Goal: Register for event/course

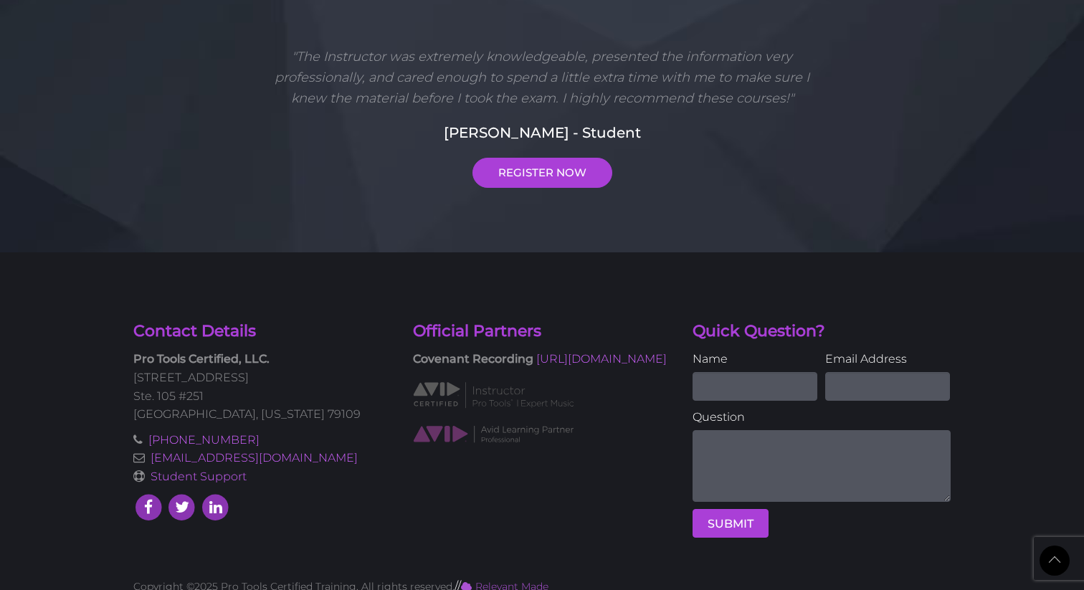
scroll to position [3725, 0]
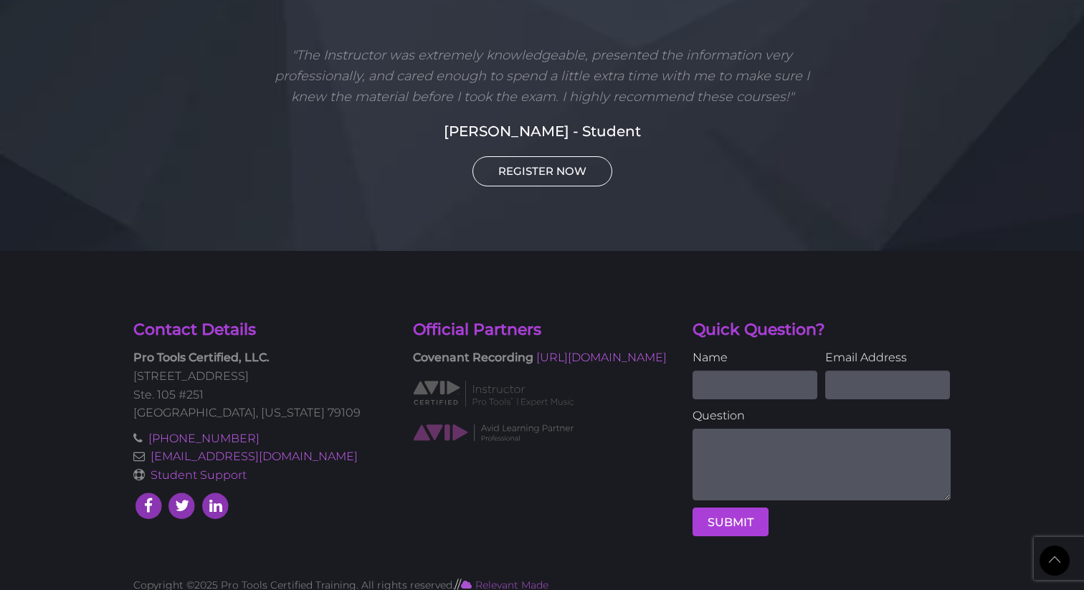
click at [561, 156] on link "REGISTER NOW" at bounding box center [542, 171] width 140 height 30
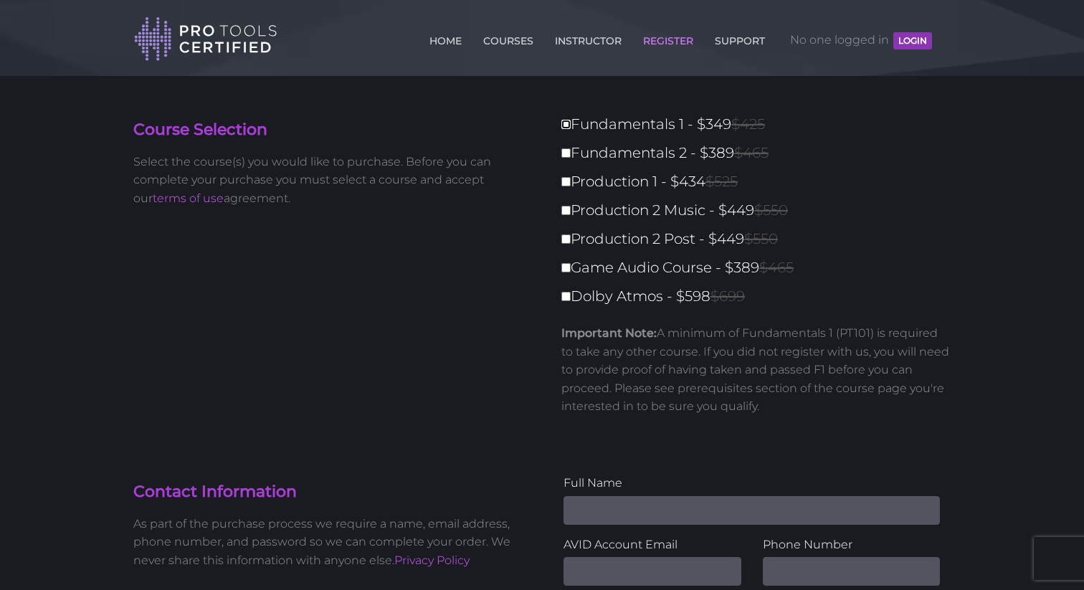
click at [565, 125] on input "Fundamentals 1 - $349 $425" at bounding box center [565, 124] width 9 height 9
checkbox input "true"
type input "349"
click at [567, 151] on input "Fundamentals 2 - $389 $465" at bounding box center [565, 152] width 9 height 9
checkbox input "true"
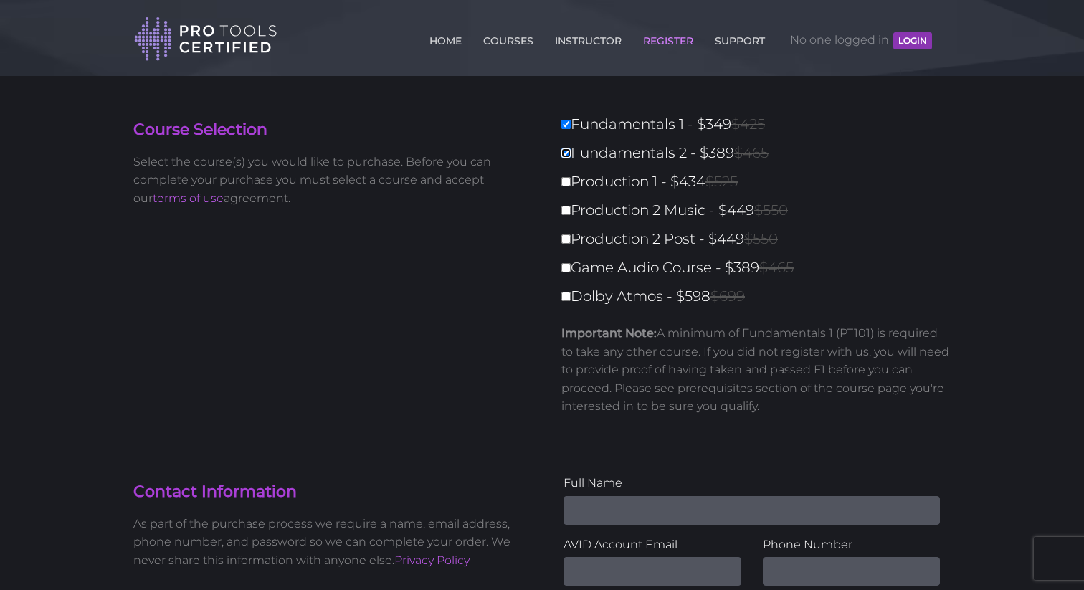
type input "738"
click at [569, 183] on input "Production 1 - $434 $525" at bounding box center [565, 181] width 9 height 9
checkbox input "true"
type input "1172"
click at [568, 216] on label "Production 2 Music - $449 $550" at bounding box center [760, 210] width 398 height 25
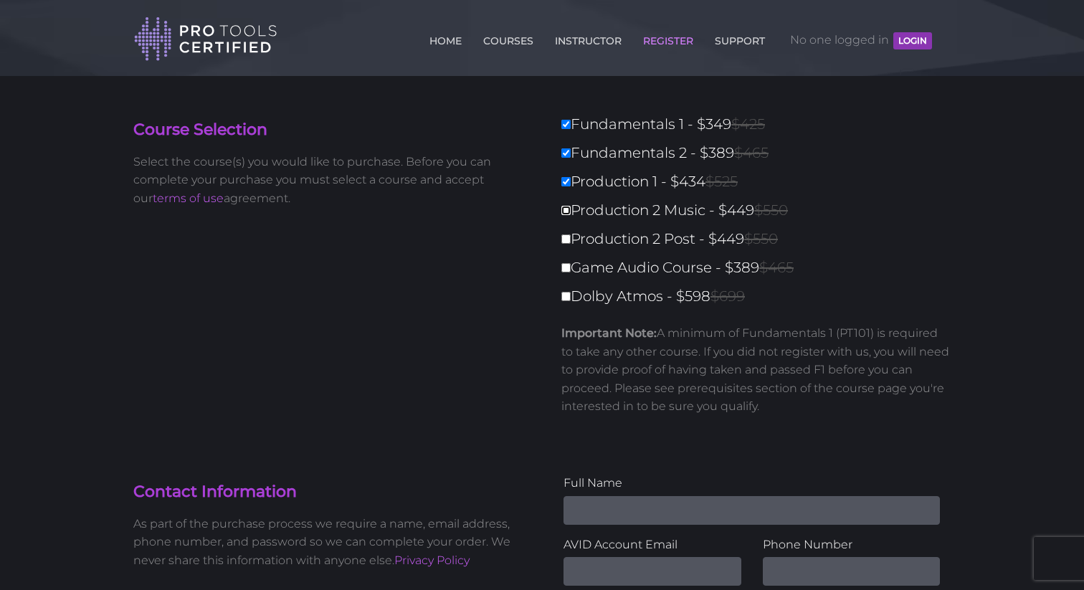
click at [568, 215] on input "Production 2 Music - $449 $550" at bounding box center [565, 210] width 9 height 9
checkbox input "true"
type input "1621"
click at [567, 240] on input "Production 2 Post - $449 $550" at bounding box center [565, 238] width 9 height 9
checkbox input "true"
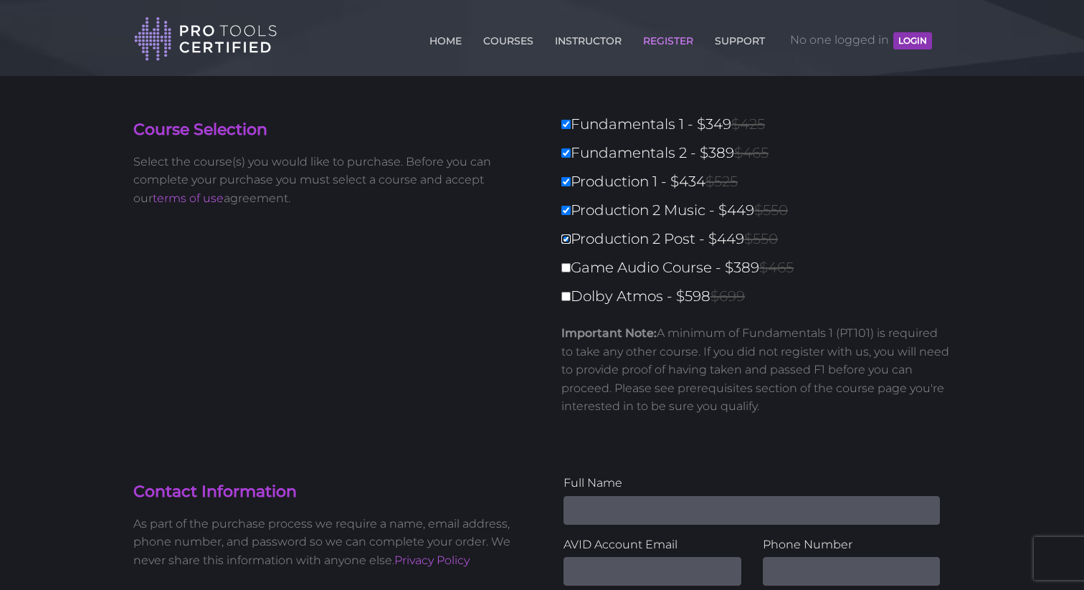
type input "2070"
click at [565, 273] on label "Game Audio Course - $389 $465" at bounding box center [760, 267] width 398 height 25
click at [565, 272] on input "Game Audio Course - $389 $465" at bounding box center [565, 267] width 9 height 9
checkbox input "true"
type input "2459"
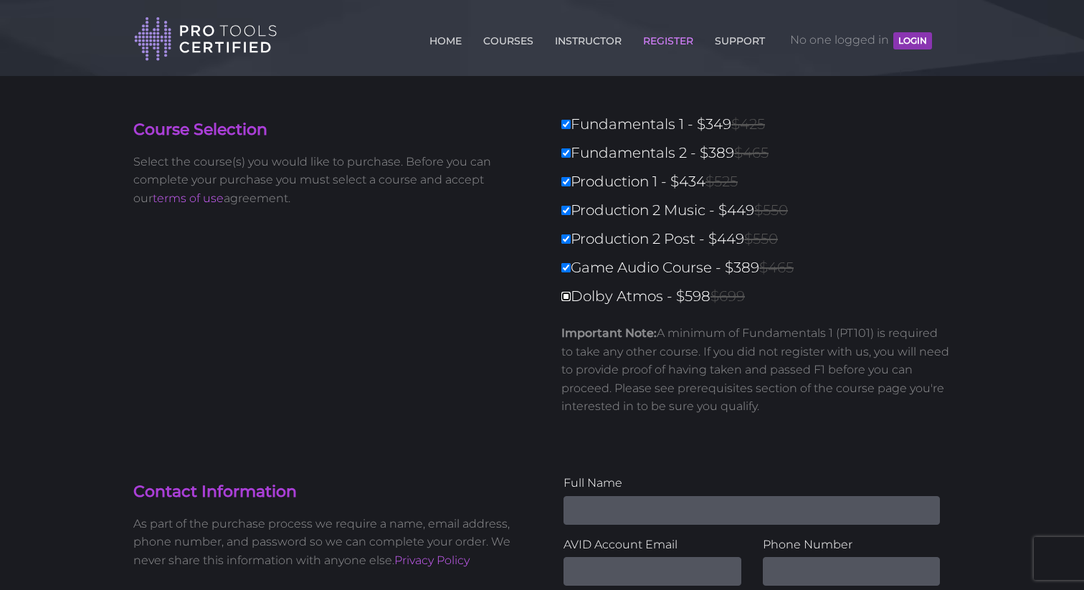
click at [563, 297] on input "Dolby Atmos - $598 $699" at bounding box center [565, 296] width 9 height 9
checkbox input "true"
type input "3057"
click at [571, 295] on label "Dolby Atmos - $598 $699" at bounding box center [760, 296] width 398 height 25
click at [571, 295] on input "Dolby Atmos - $598 $699" at bounding box center [565, 296] width 9 height 9
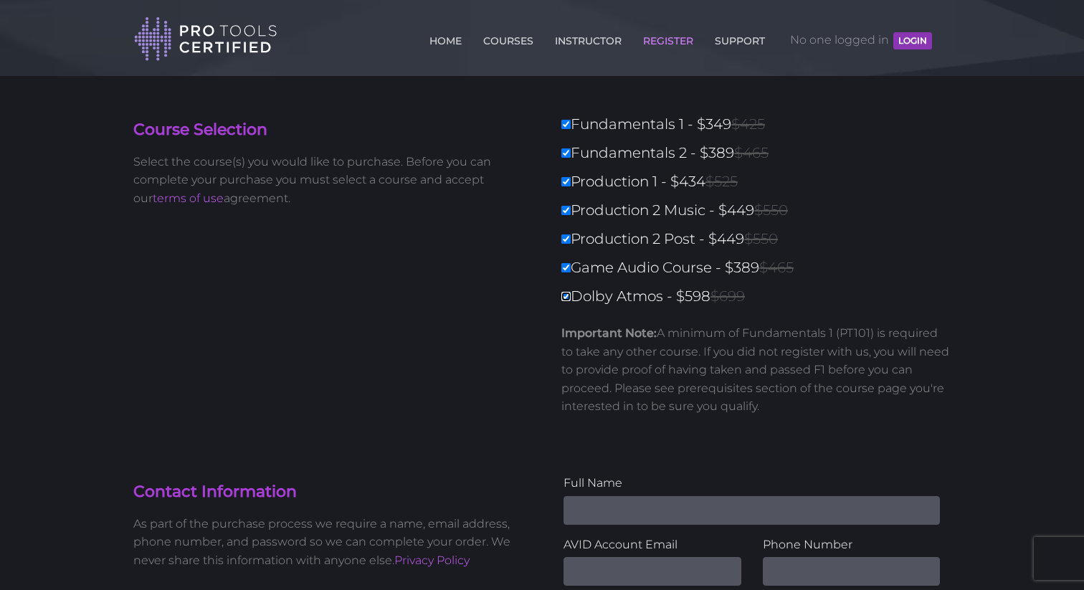
checkbox input "false"
type input "2459"
click at [566, 267] on input "Game Audio Course - $389 $465" at bounding box center [565, 267] width 9 height 9
checkbox input "false"
type input "2070"
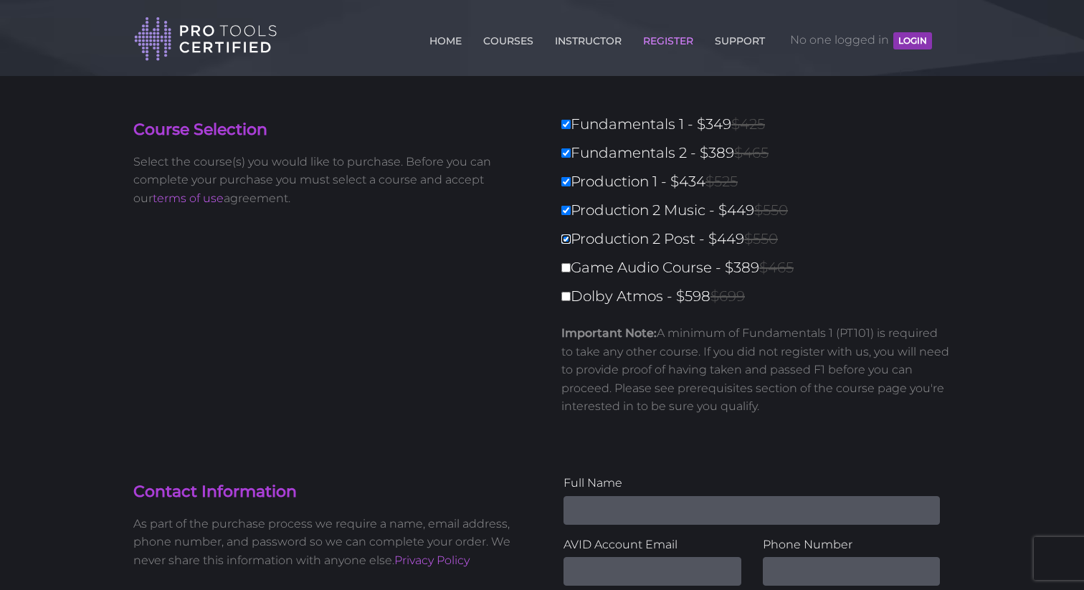
click at [566, 243] on input "Production 2 Post - $449 $550" at bounding box center [565, 238] width 9 height 9
checkbox input "false"
type input "1621"
click at [565, 209] on input "Production 2 Music - $449 $550" at bounding box center [565, 210] width 9 height 9
checkbox input "false"
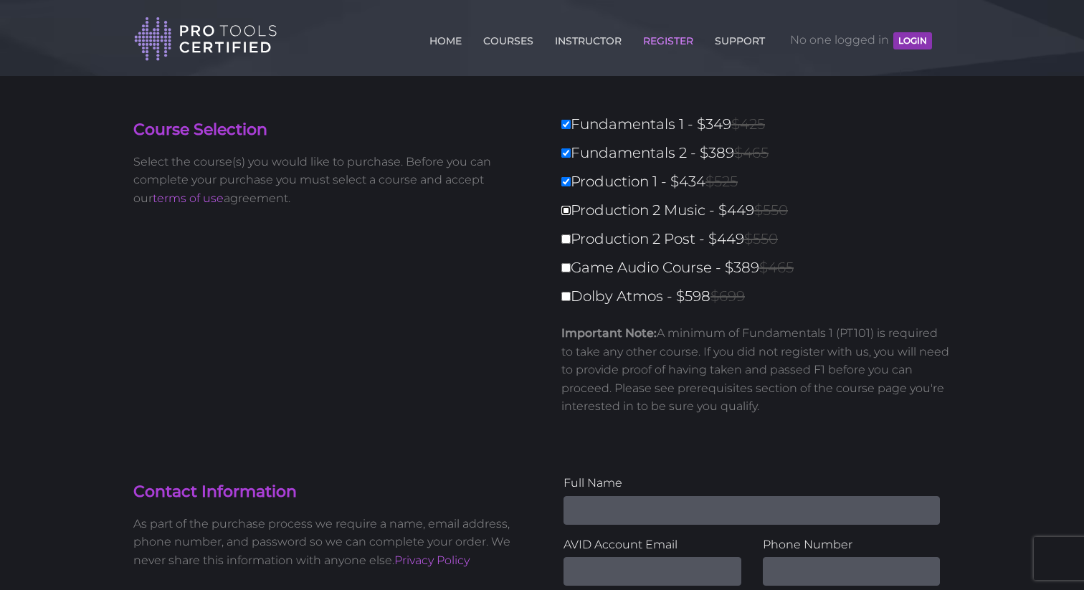
type input "1172"
click at [570, 184] on input "Production 1 - $434 $525" at bounding box center [565, 181] width 9 height 9
checkbox input "false"
type input "738"
click at [571, 153] on label "Fundamentals 2 - $389 $465" at bounding box center [760, 153] width 398 height 25
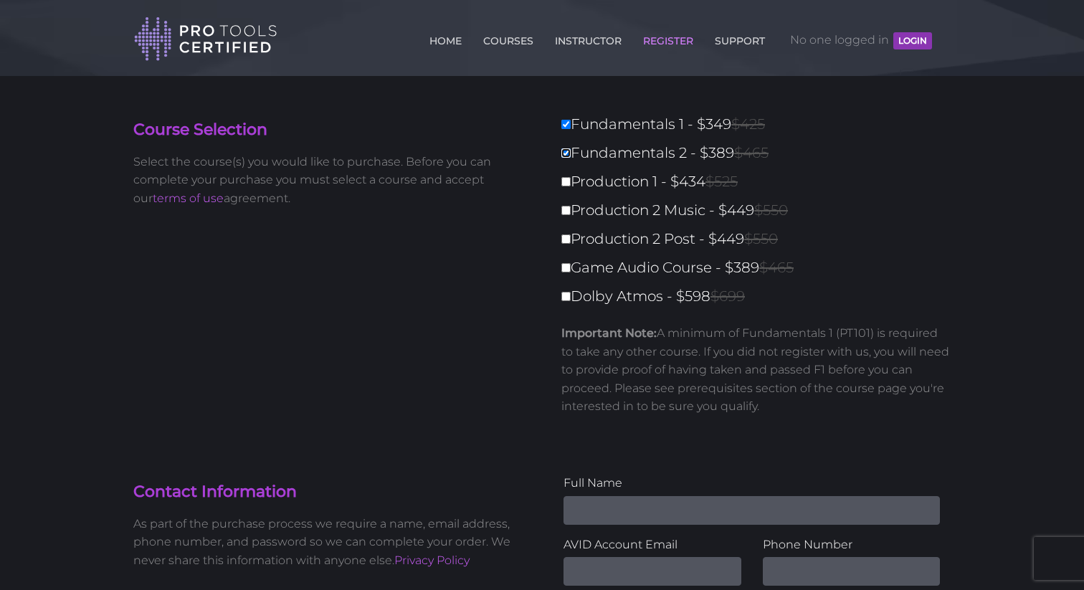
click at [571, 153] on input "Fundamentals 2 - $389 $465" at bounding box center [565, 152] width 9 height 9
checkbox input "false"
type input "349"
click at [569, 125] on input "Fundamentals 1 - $349 $425" at bounding box center [565, 124] width 9 height 9
checkbox input "false"
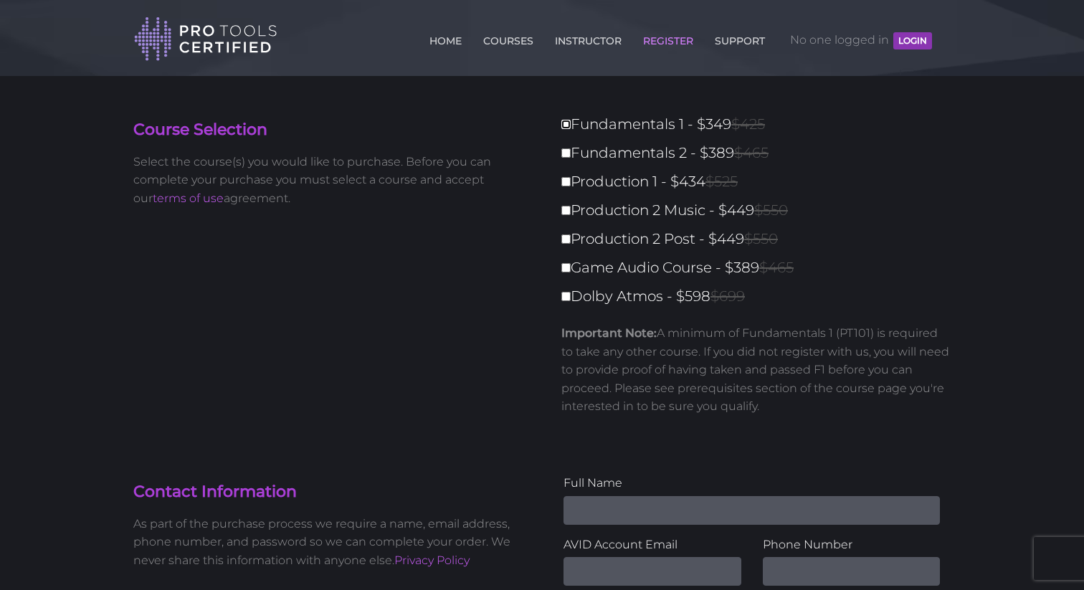
type input "0"
